Goal: Information Seeking & Learning: Compare options

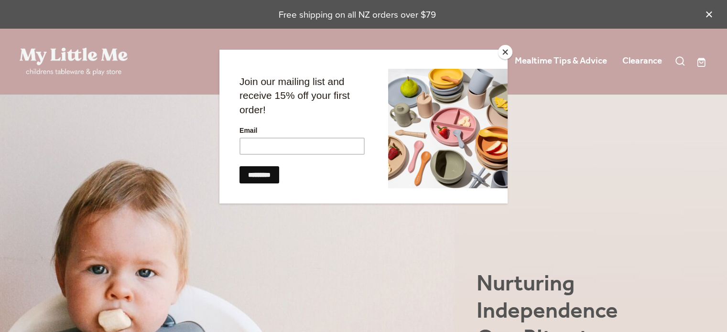
click at [506, 53] on button "Close" at bounding box center [505, 52] width 14 height 14
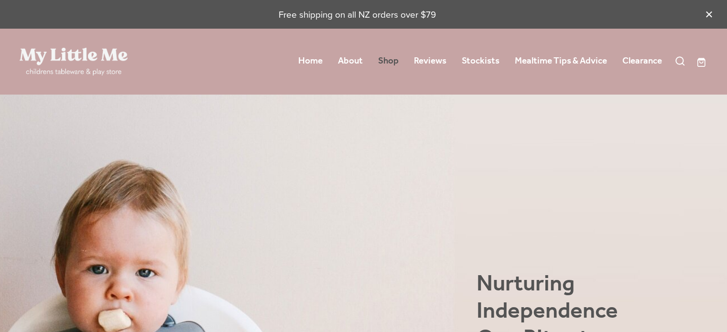
click at [391, 65] on link "Shop" at bounding box center [388, 61] width 21 height 17
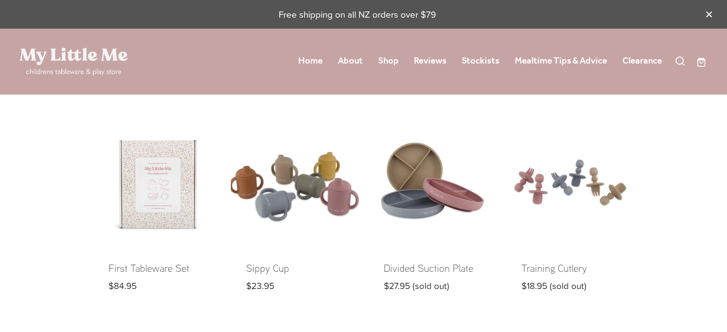
click at [279, 217] on link at bounding box center [295, 213] width 128 height 188
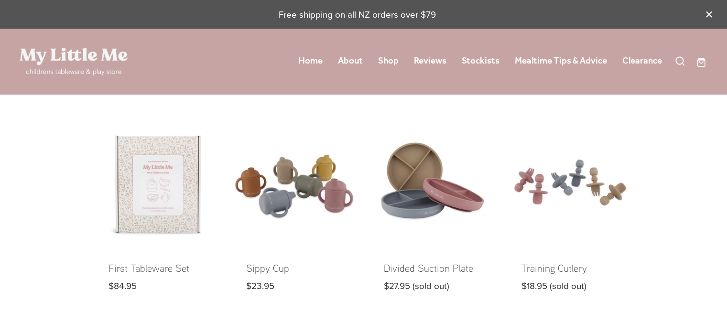
click at [156, 171] on link at bounding box center [157, 213] width 128 height 188
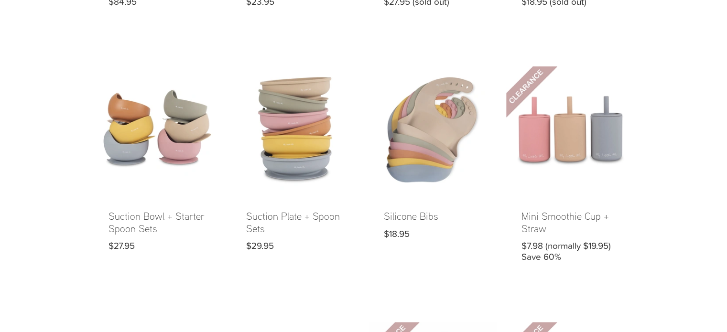
scroll to position [222, 0]
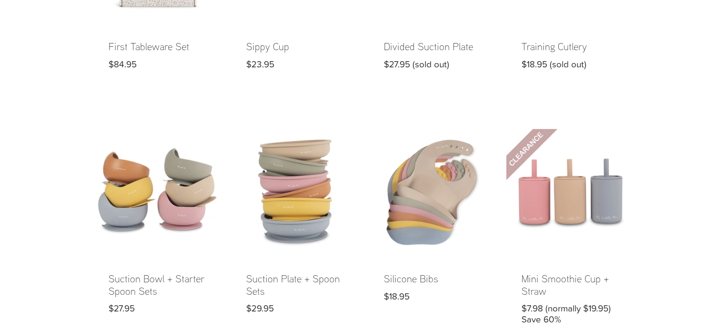
click at [177, 189] on link at bounding box center [157, 234] width 128 height 211
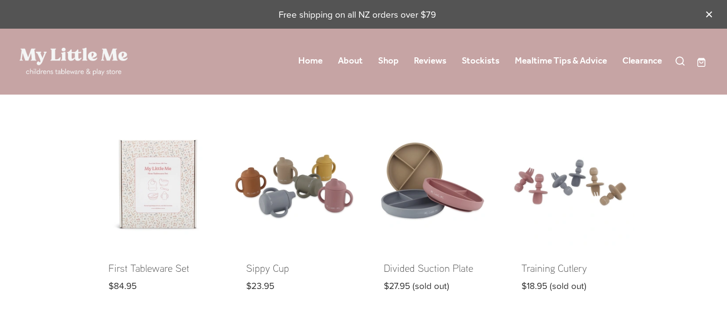
scroll to position [222, 0]
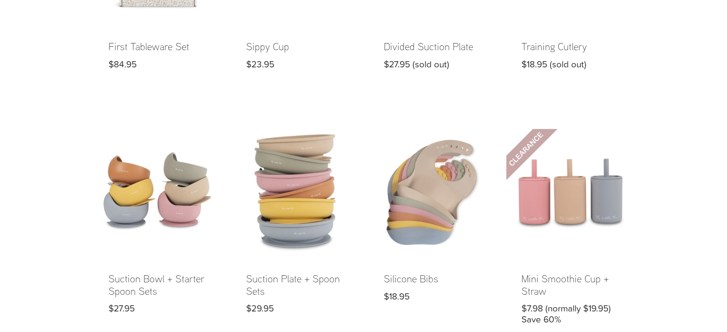
click at [311, 206] on link at bounding box center [295, 234] width 128 height 211
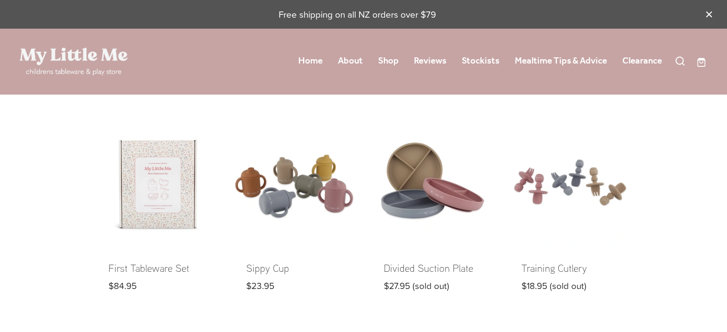
scroll to position [222, 0]
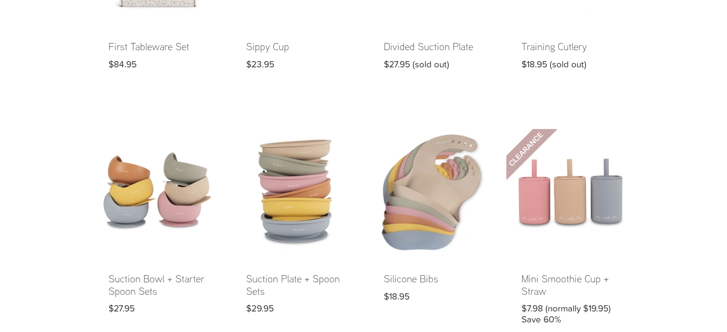
click at [418, 205] on link at bounding box center [432, 234] width 128 height 211
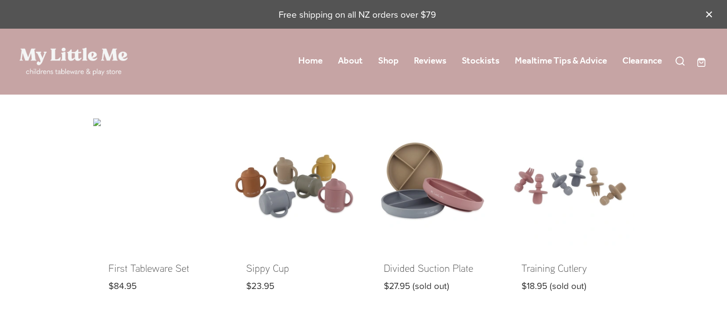
scroll to position [222, 0]
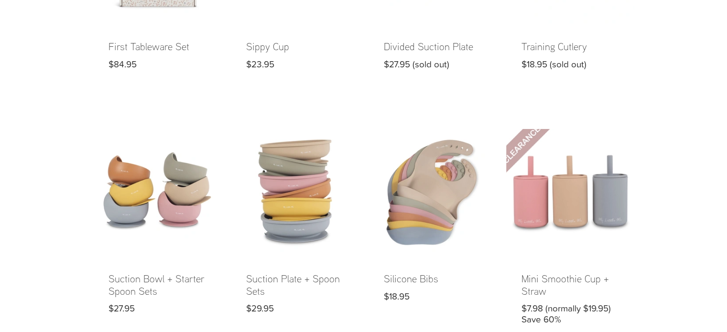
click at [552, 190] on link at bounding box center [570, 234] width 128 height 211
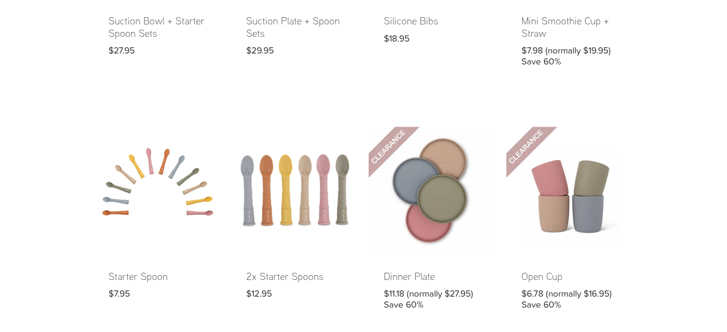
scroll to position [491, 0]
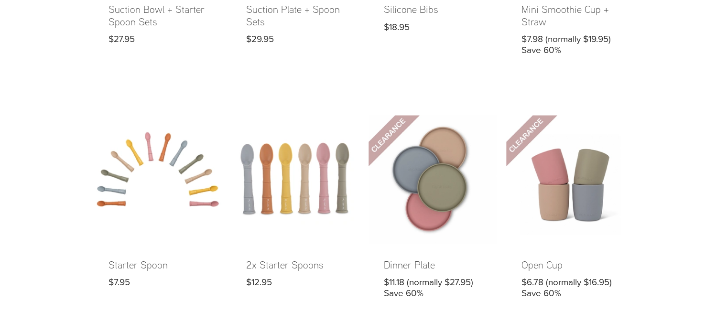
click at [182, 177] on link at bounding box center [157, 214] width 128 height 199
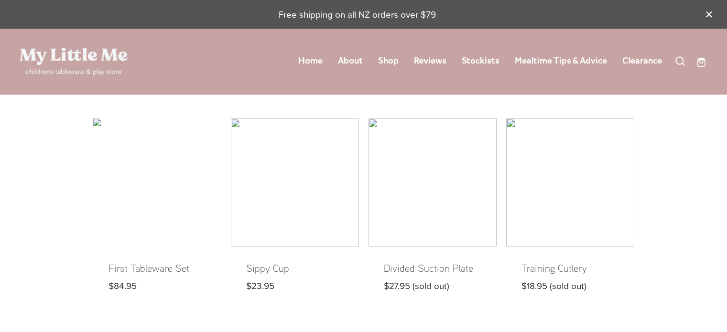
scroll to position [491, 0]
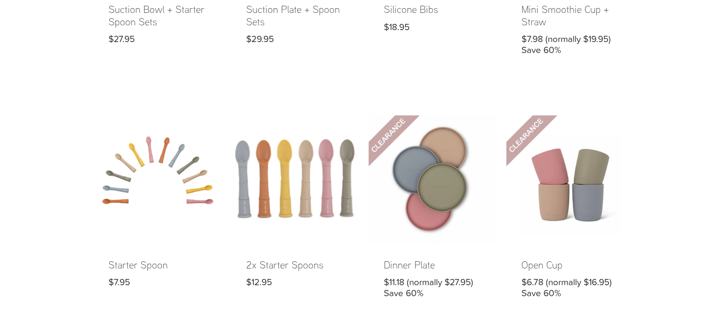
click at [271, 172] on link at bounding box center [295, 214] width 128 height 199
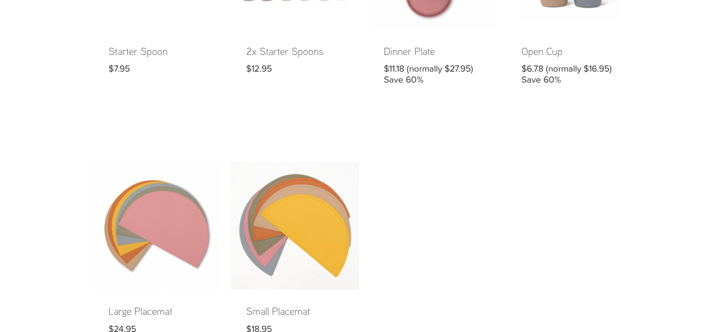
scroll to position [734, 0]
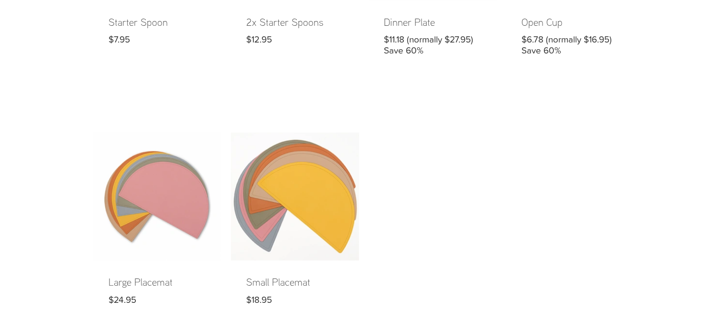
click at [279, 222] on link at bounding box center [295, 226] width 128 height 188
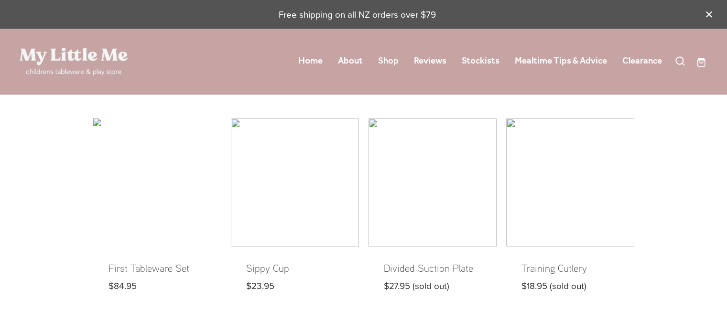
scroll to position [734, 0]
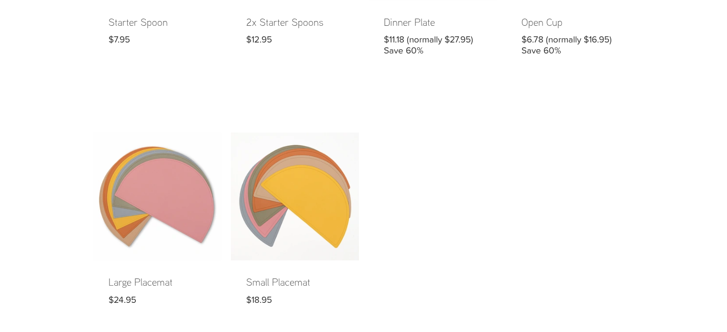
click at [143, 268] on link at bounding box center [157, 226] width 128 height 188
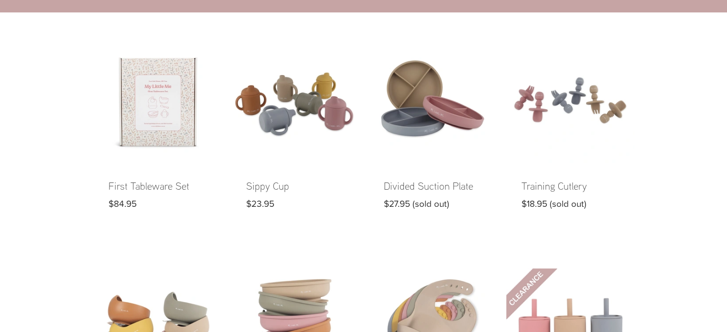
scroll to position [94, 0]
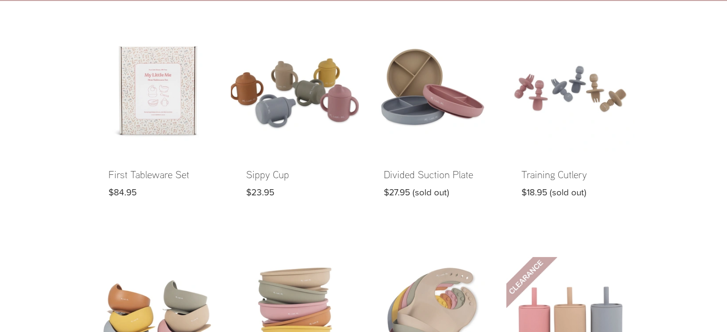
click at [294, 102] on link at bounding box center [295, 119] width 128 height 188
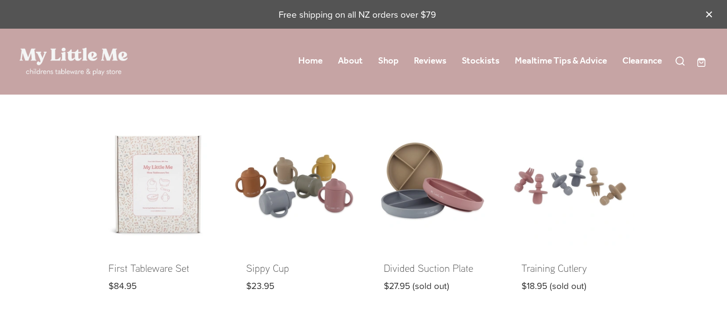
scroll to position [94, 0]
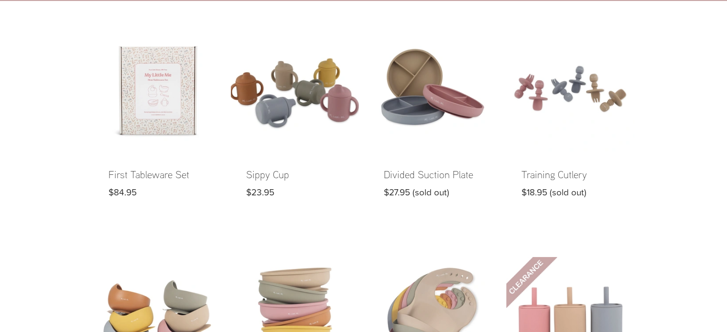
click at [298, 100] on link at bounding box center [295, 119] width 128 height 188
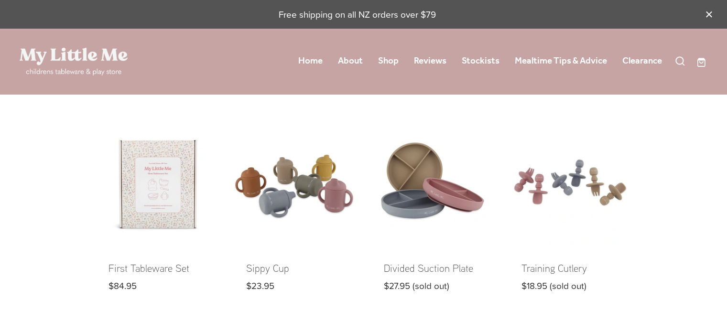
scroll to position [94, 0]
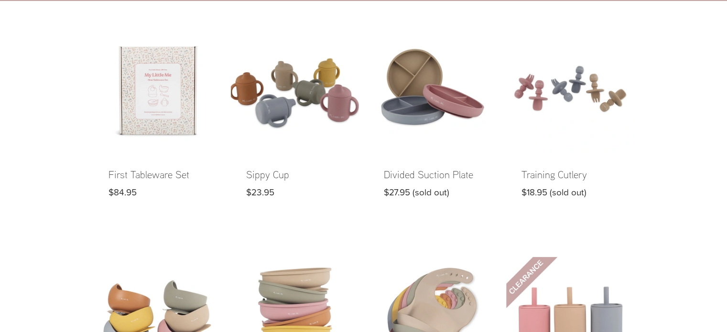
click at [271, 116] on link at bounding box center [295, 119] width 128 height 188
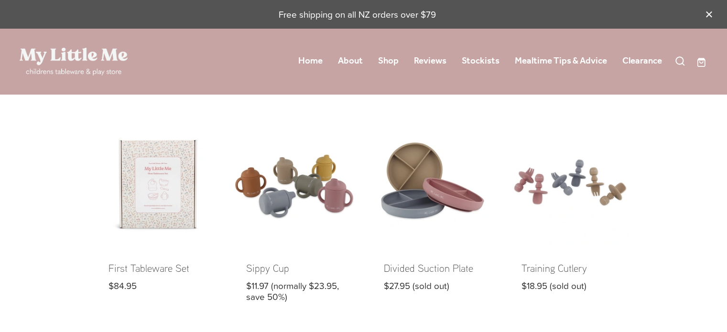
scroll to position [94, 0]
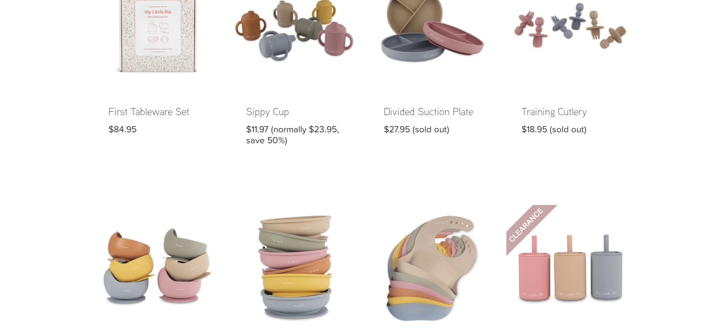
scroll to position [234, 0]
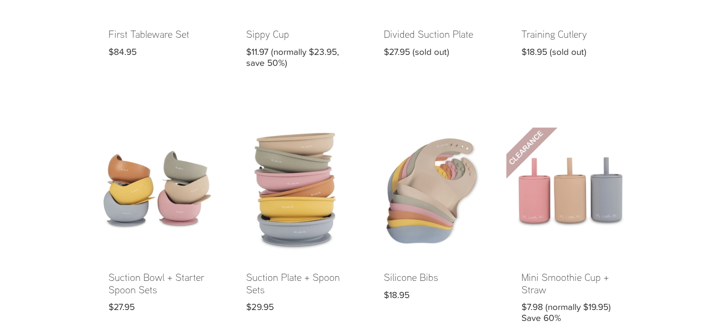
click at [291, 186] on link at bounding box center [295, 233] width 128 height 211
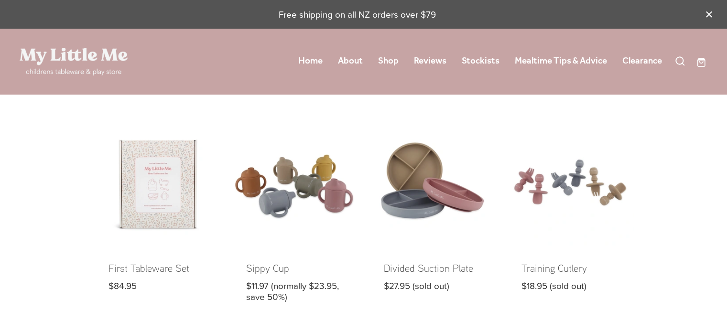
scroll to position [234, 0]
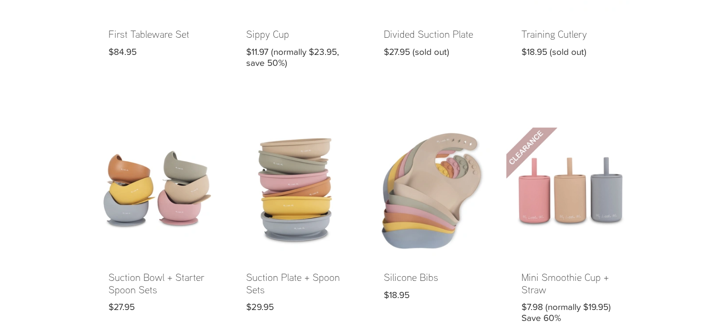
click at [454, 178] on link at bounding box center [432, 233] width 128 height 211
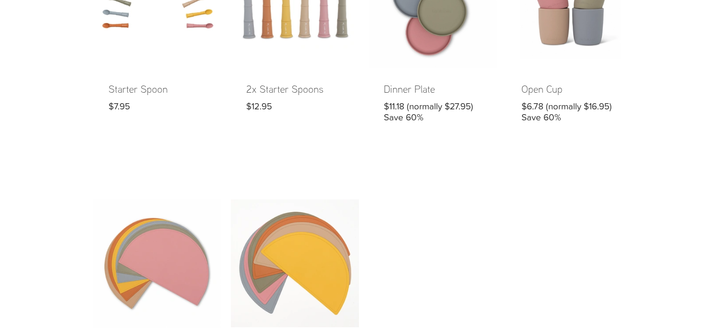
scroll to position [520, 0]
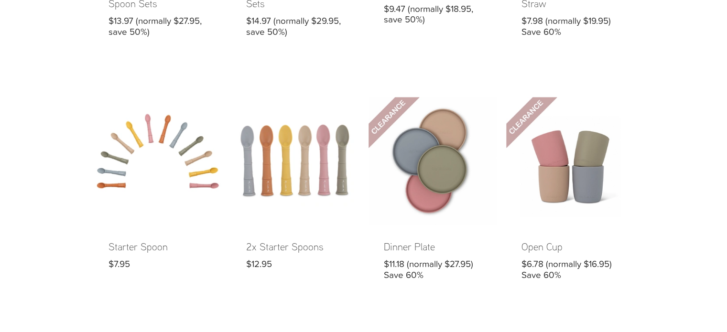
click at [167, 173] on link at bounding box center [157, 196] width 128 height 199
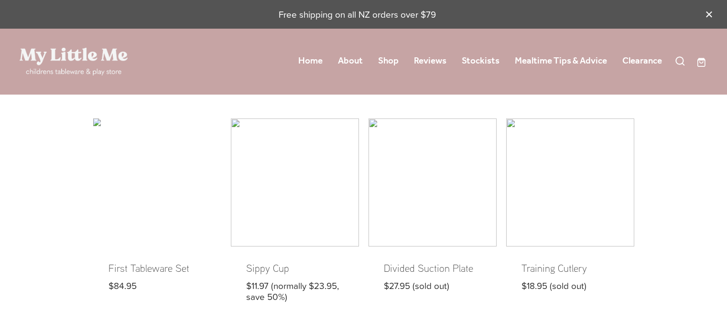
scroll to position [520, 0]
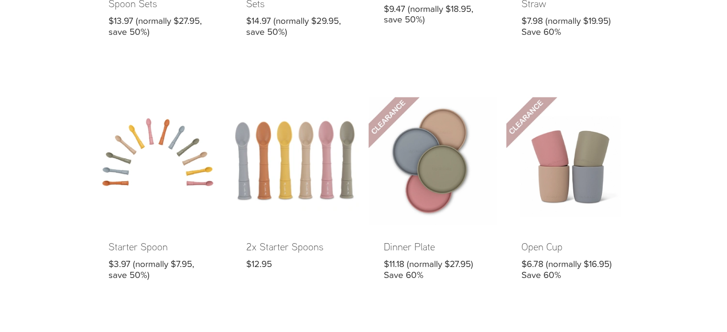
click at [270, 175] on link at bounding box center [295, 196] width 128 height 199
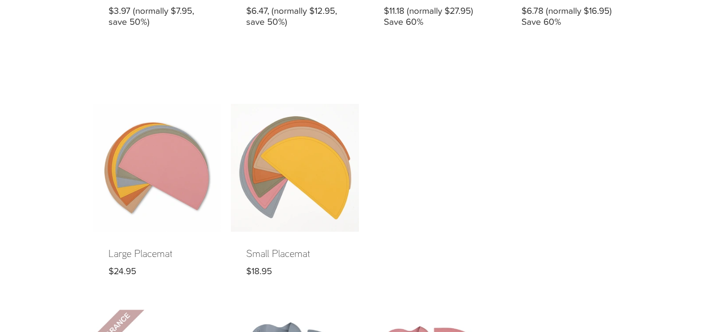
scroll to position [827, 0]
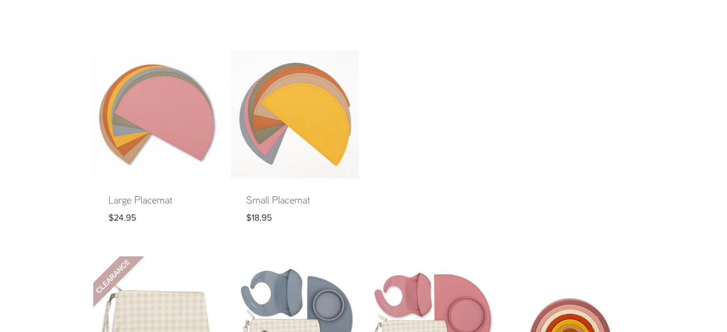
click at [166, 132] on link at bounding box center [157, 144] width 128 height 188
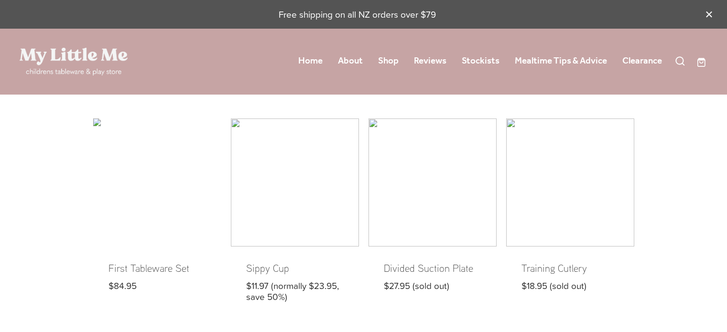
scroll to position [827, 0]
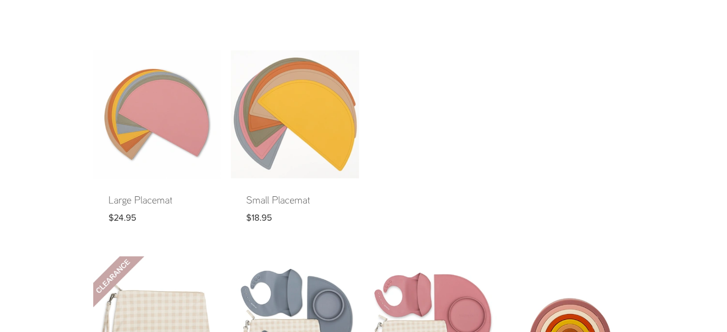
click at [292, 117] on link at bounding box center [295, 144] width 128 height 188
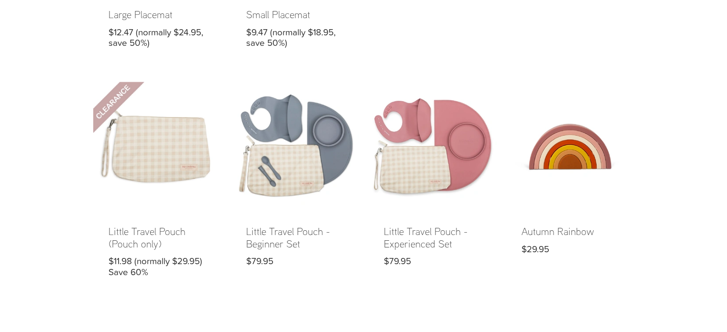
scroll to position [1046, 0]
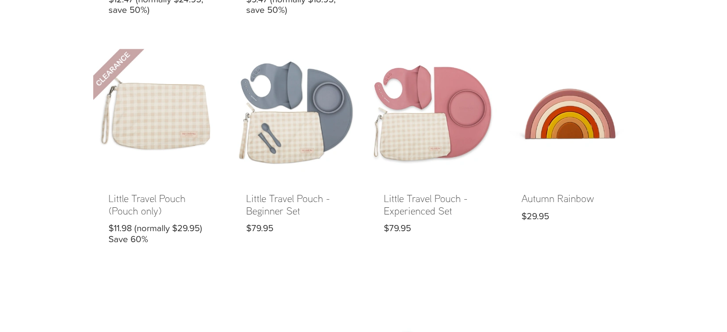
click at [560, 113] on link at bounding box center [570, 154] width 128 height 211
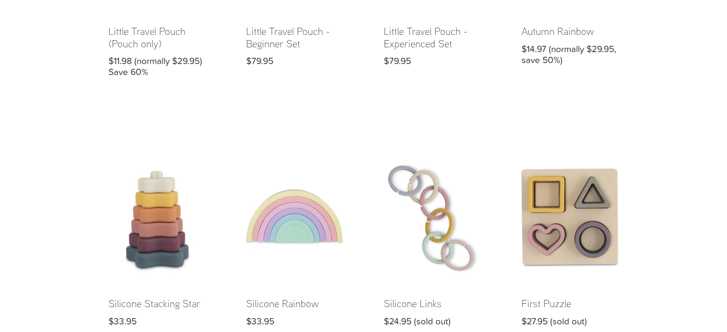
scroll to position [1311, 0]
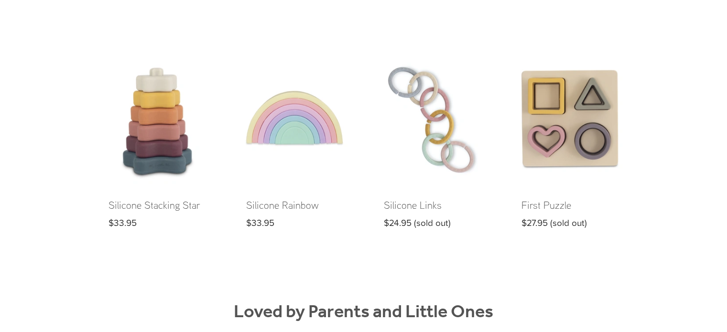
click at [170, 164] on link at bounding box center [157, 149] width 128 height 188
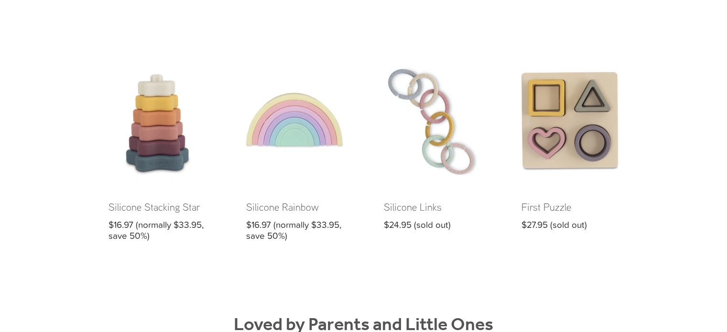
scroll to position [1354, 0]
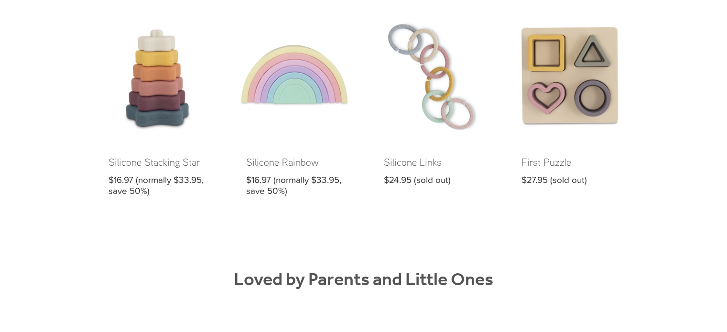
click at [314, 120] on link at bounding box center [295, 111] width 128 height 199
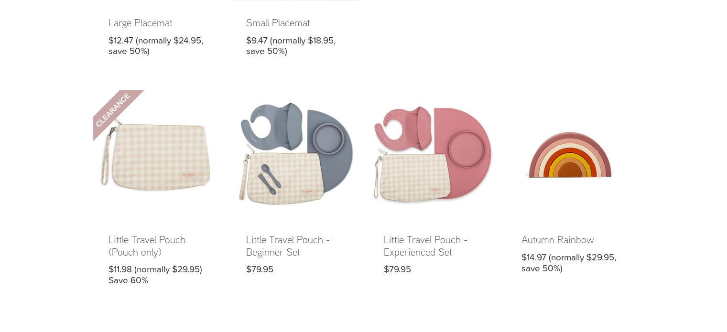
scroll to position [999, 0]
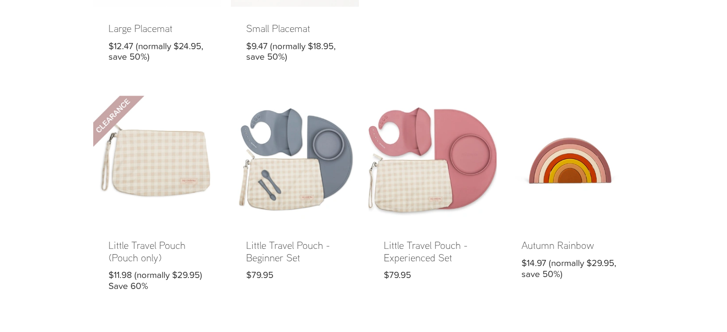
click at [447, 174] on link at bounding box center [432, 201] width 128 height 211
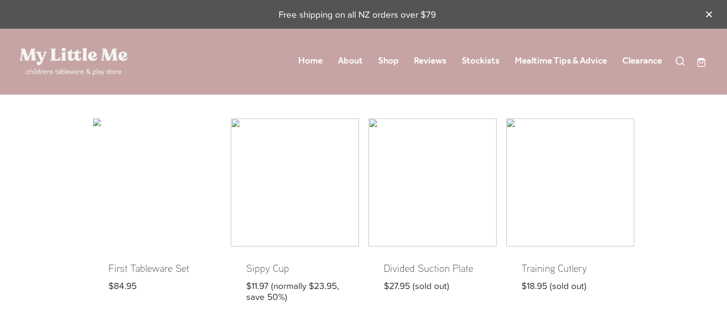
scroll to position [999, 0]
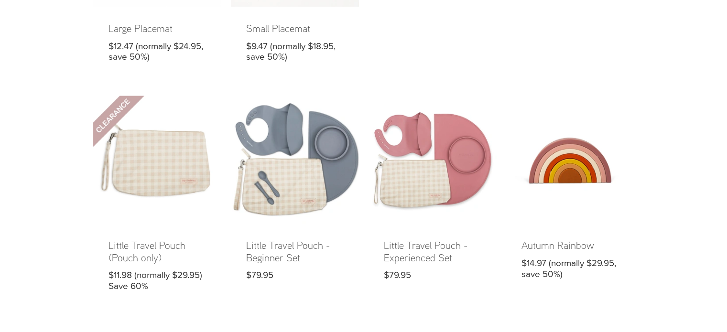
click at [314, 152] on link at bounding box center [295, 201] width 128 height 211
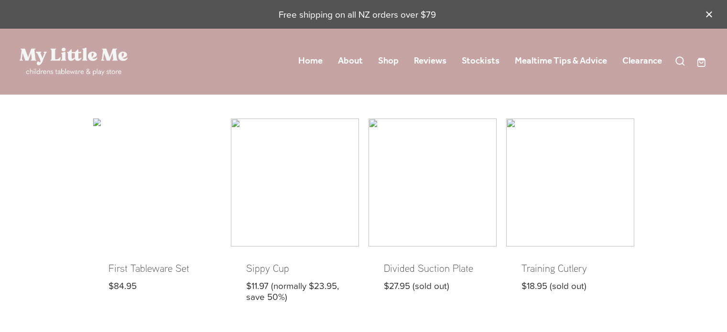
scroll to position [999, 0]
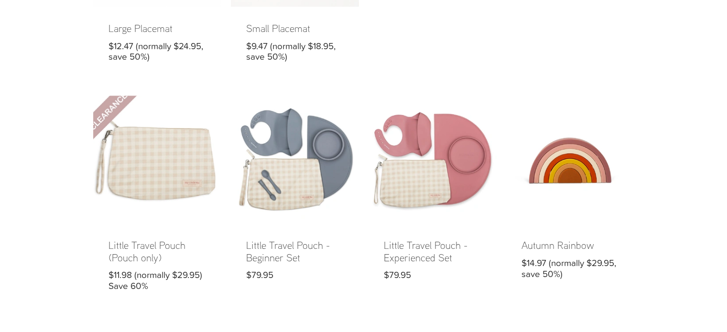
click at [184, 189] on link at bounding box center [157, 201] width 128 height 211
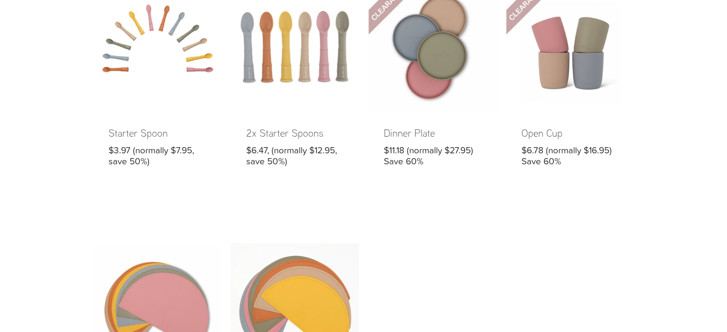
scroll to position [551, 0]
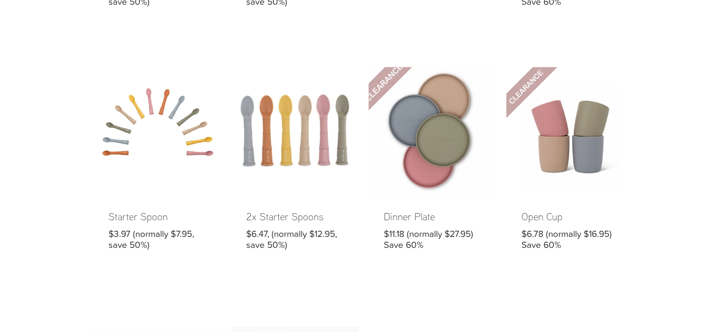
click at [411, 154] on link at bounding box center [432, 166] width 128 height 199
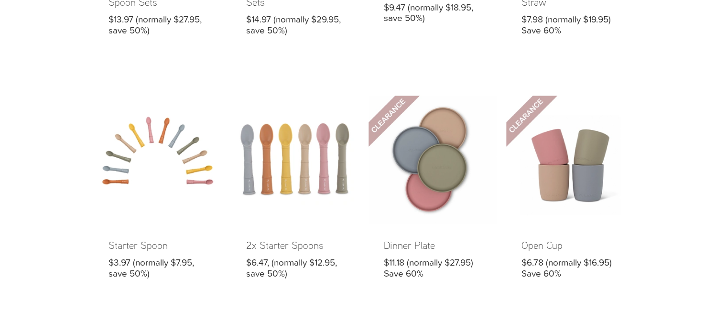
scroll to position [552, 0]
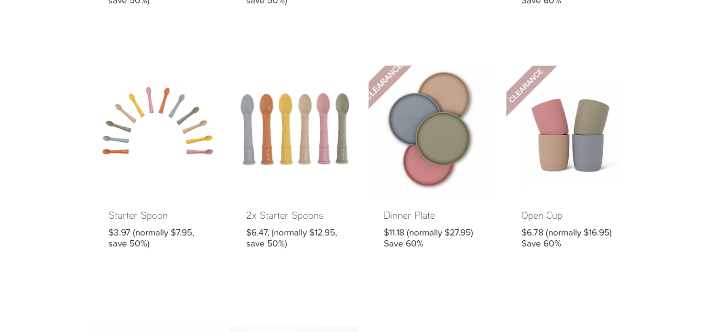
click at [431, 189] on link at bounding box center [432, 164] width 128 height 199
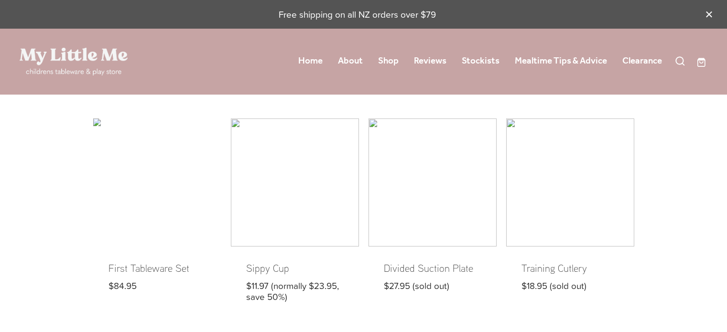
scroll to position [552, 0]
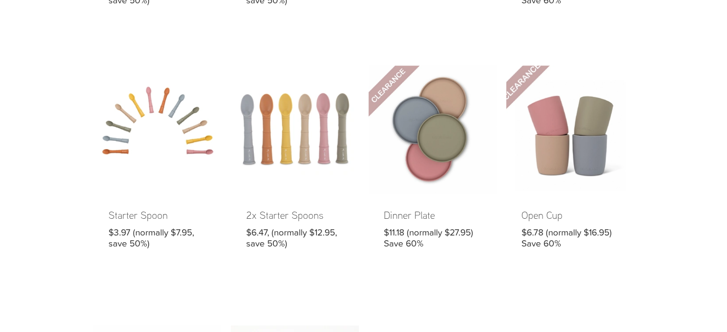
click at [544, 149] on link at bounding box center [570, 164] width 128 height 199
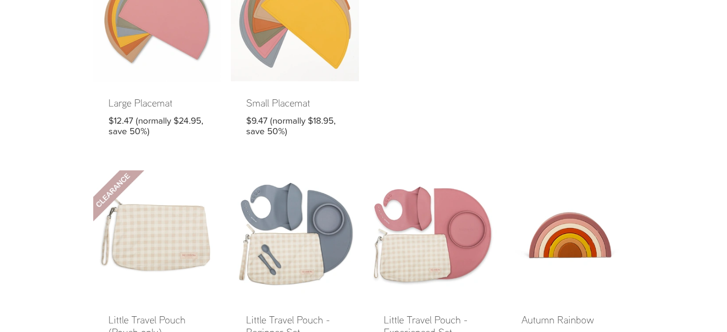
scroll to position [993, 0]
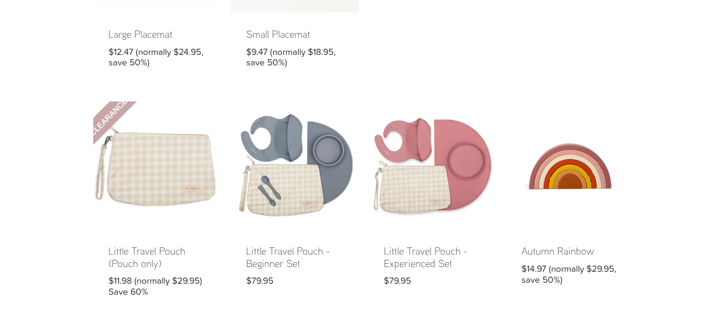
click at [184, 153] on link at bounding box center [157, 206] width 128 height 211
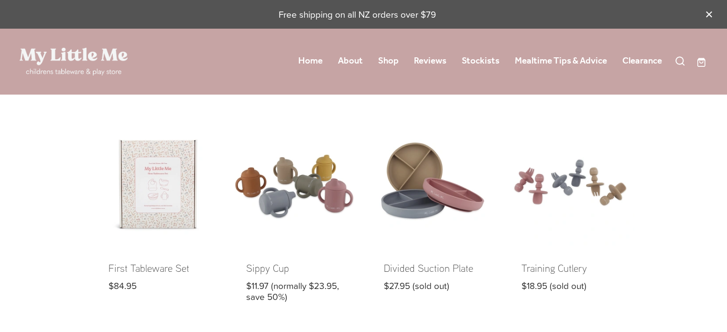
scroll to position [26, 0]
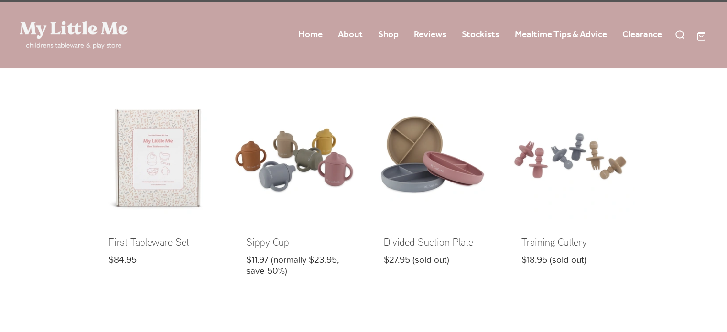
click at [172, 153] on link at bounding box center [157, 191] width 128 height 199
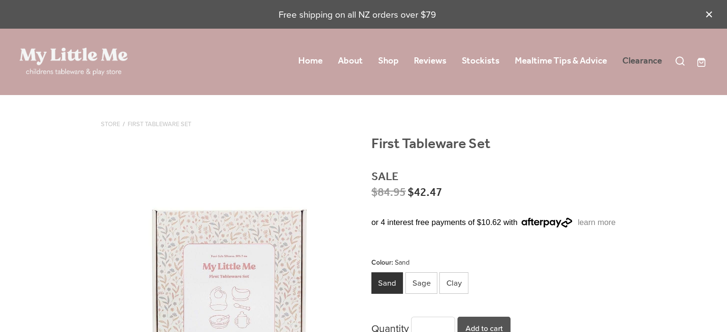
click at [637, 59] on link "Clearance" at bounding box center [642, 61] width 40 height 17
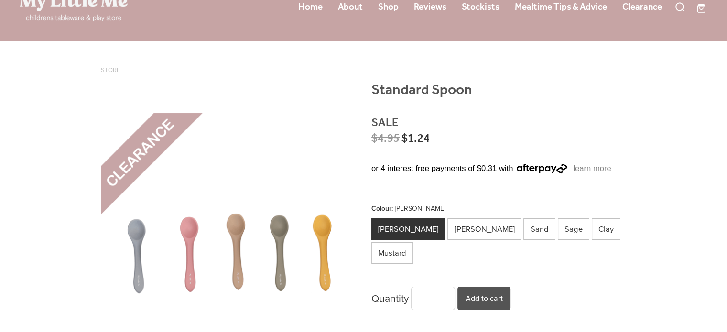
scroll to position [75, 0]
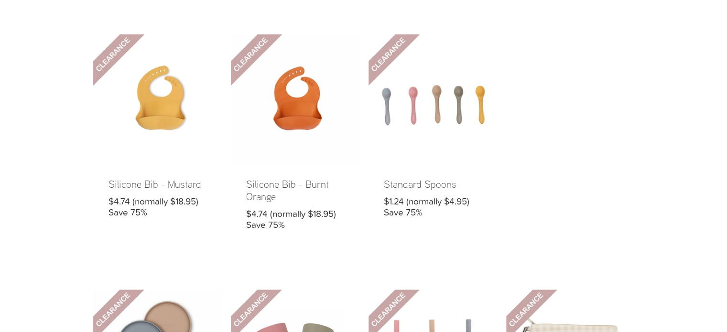
scroll to position [384, 0]
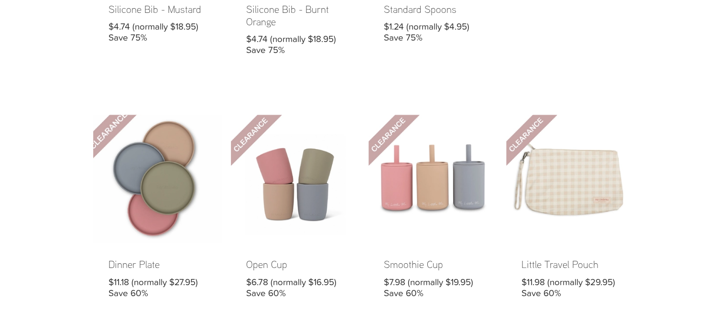
click at [163, 179] on link at bounding box center [157, 214] width 128 height 199
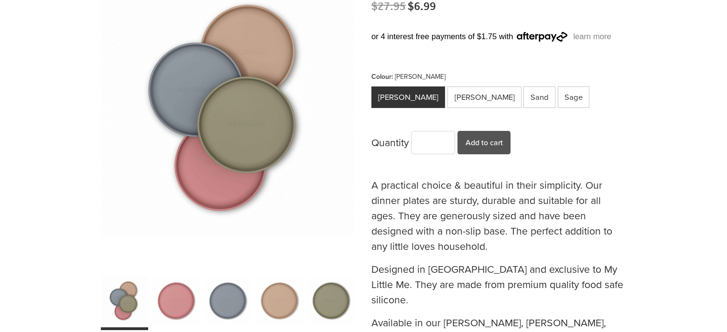
scroll to position [159, 0]
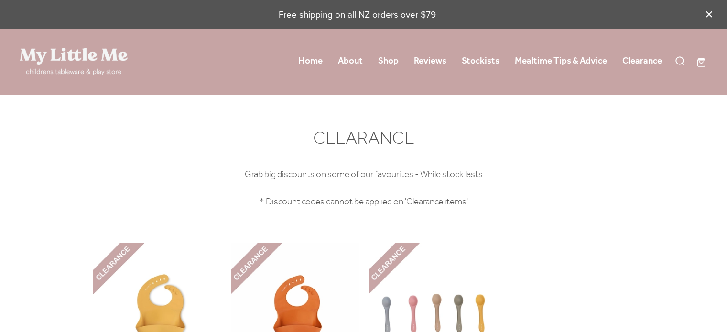
scroll to position [384, 0]
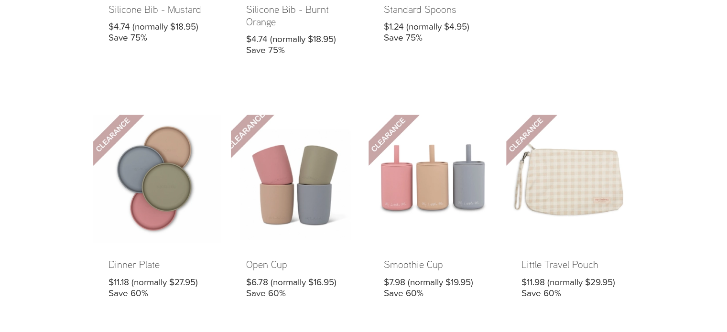
click at [311, 179] on link at bounding box center [295, 214] width 128 height 199
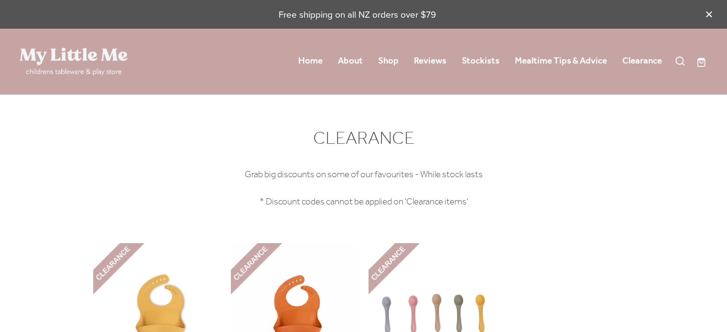
scroll to position [384, 0]
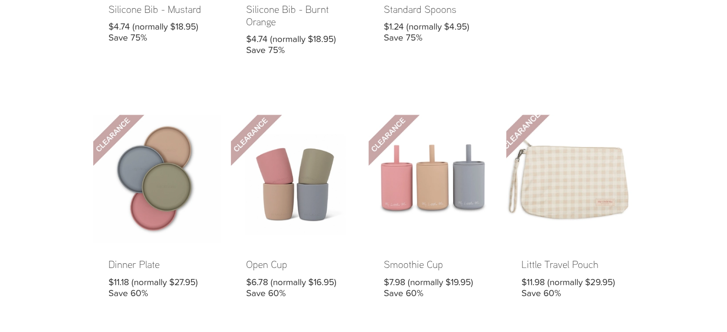
click at [577, 185] on link at bounding box center [570, 214] width 128 height 199
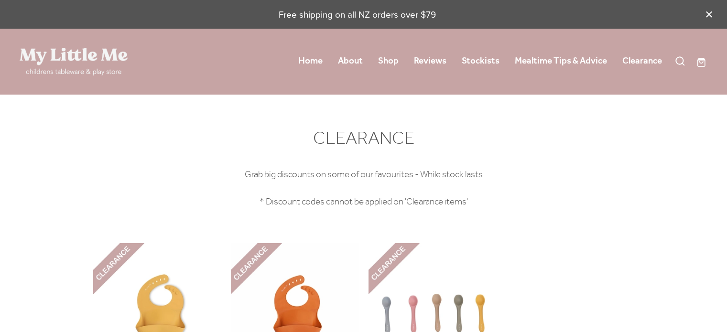
scroll to position [384, 0]
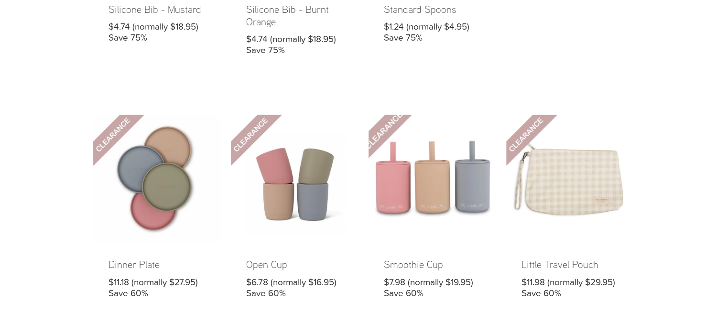
click at [394, 195] on link at bounding box center [432, 214] width 128 height 199
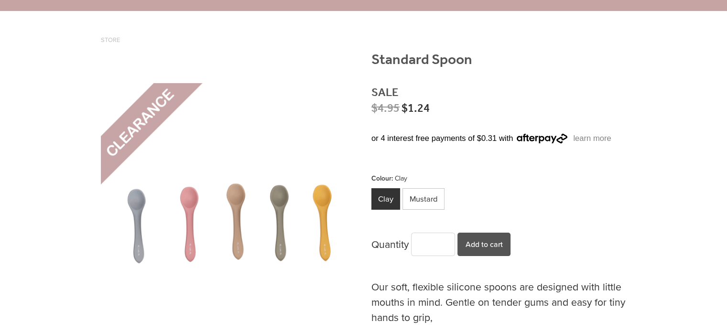
scroll to position [81, 0]
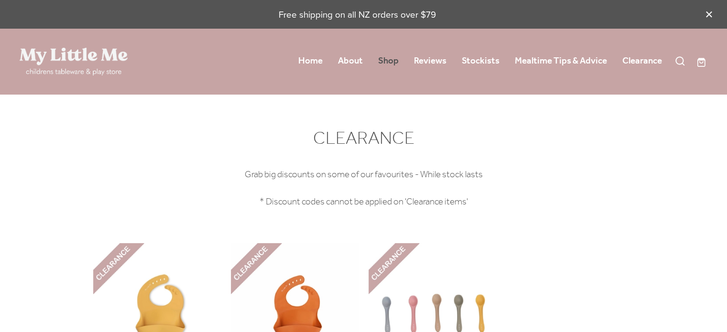
click at [392, 60] on link "Shop" at bounding box center [388, 61] width 21 height 17
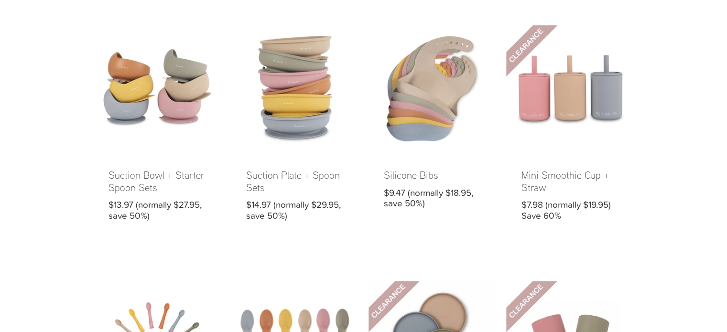
scroll to position [318, 0]
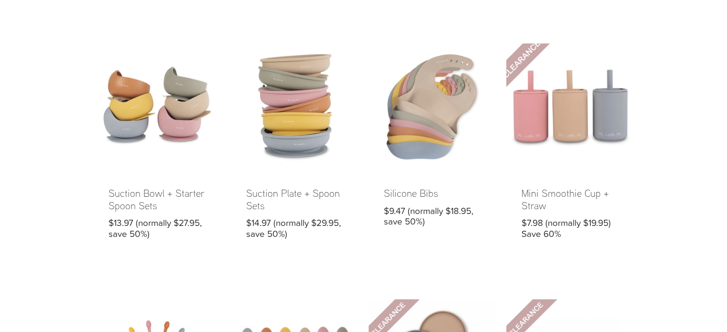
click at [620, 84] on link at bounding box center [570, 148] width 128 height 211
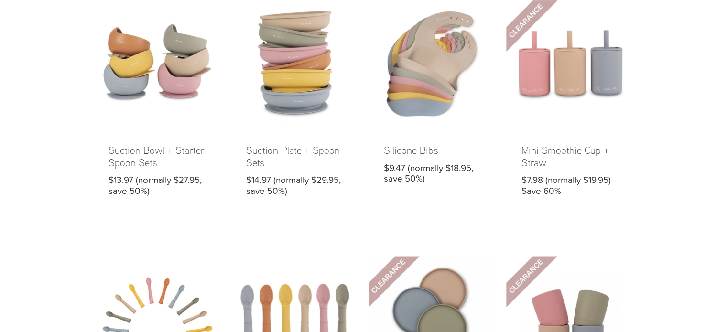
scroll to position [373, 0]
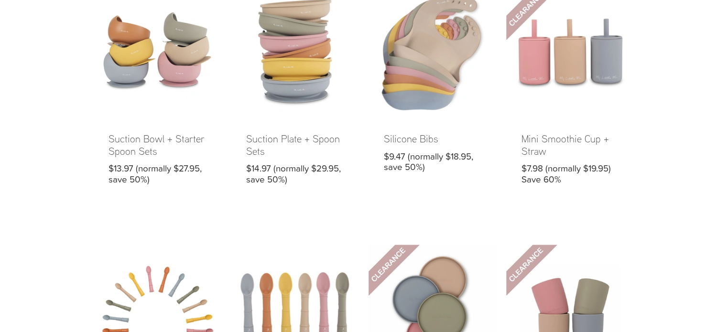
click at [454, 65] on link at bounding box center [432, 94] width 128 height 211
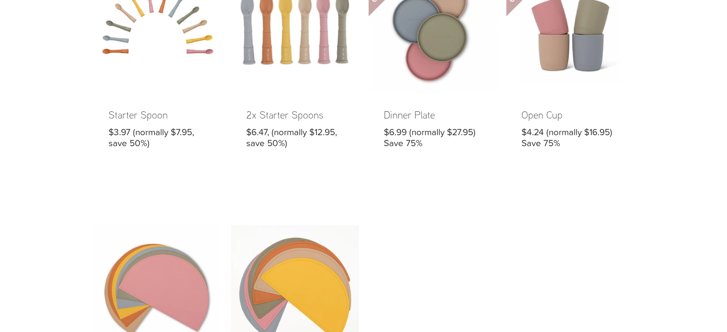
scroll to position [574, 0]
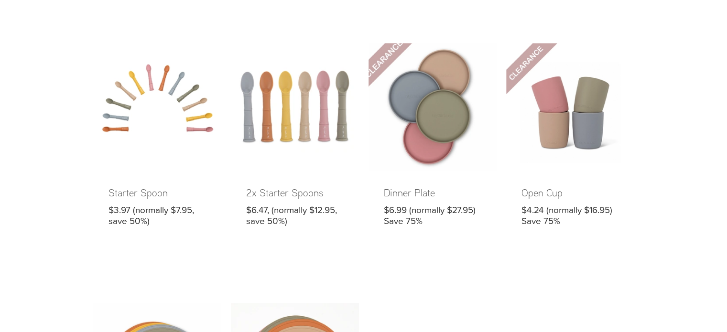
click at [430, 122] on link at bounding box center [432, 142] width 128 height 199
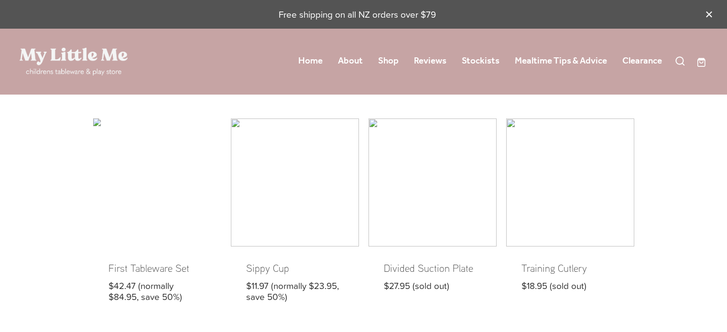
scroll to position [574, 0]
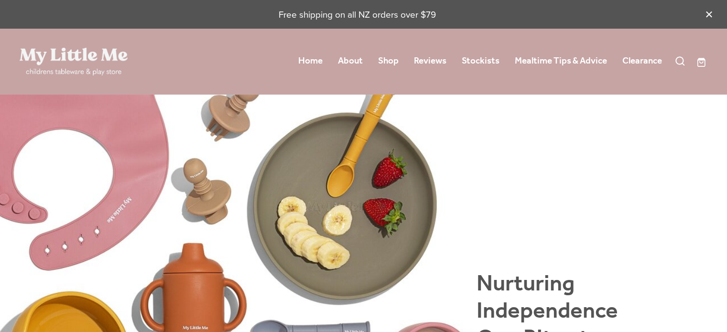
drag, startPoint x: 727, startPoint y: 23, endPoint x: 734, endPoint y: 10, distance: 15.0
click at [386, 63] on link "Shop" at bounding box center [388, 61] width 21 height 17
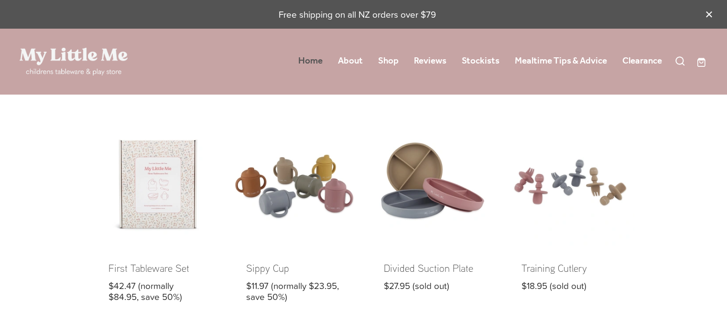
click at [303, 60] on link "Home" at bounding box center [310, 61] width 24 height 17
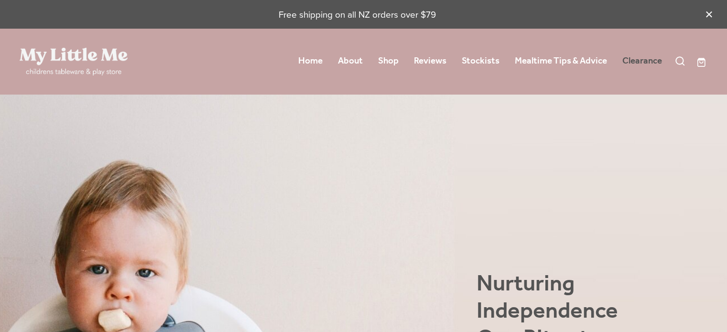
click at [636, 62] on link "Clearance" at bounding box center [642, 61] width 40 height 17
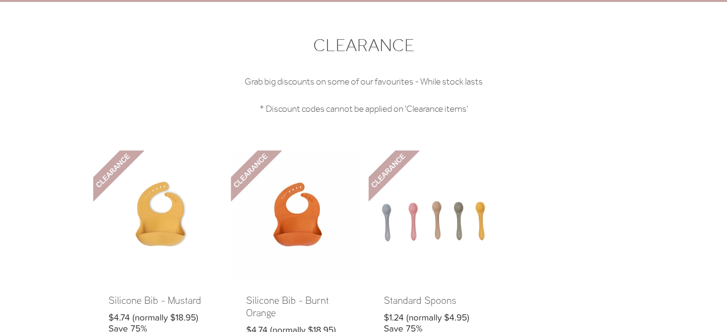
scroll to position [91, 0]
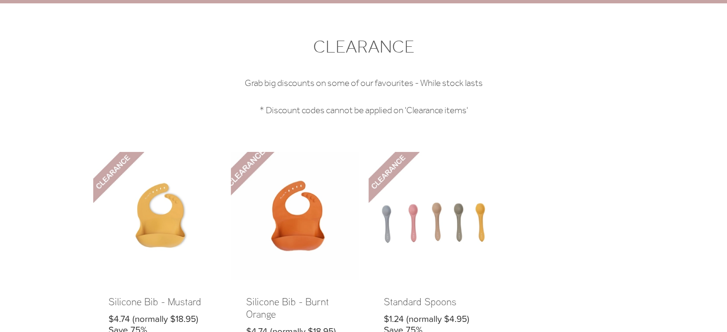
click at [288, 221] on link at bounding box center [295, 257] width 128 height 211
